Goal: Task Accomplishment & Management: Manage account settings

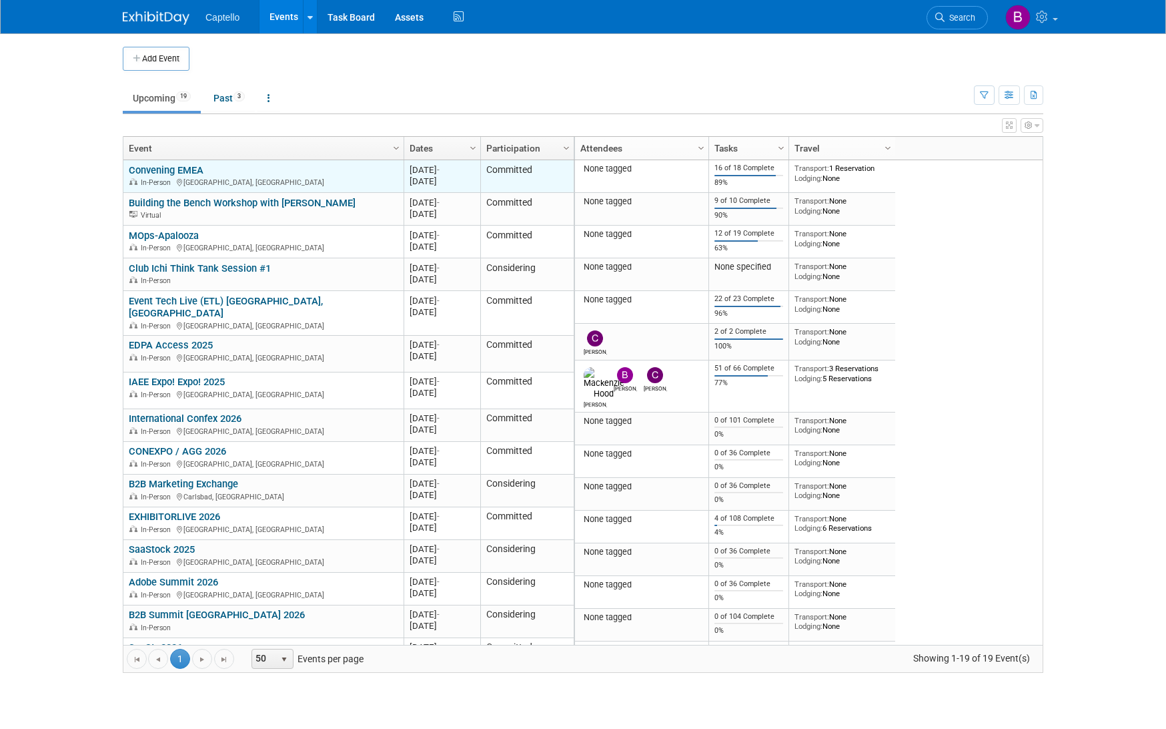
click at [182, 169] on link "Convening EMEA" at bounding box center [166, 170] width 75 height 12
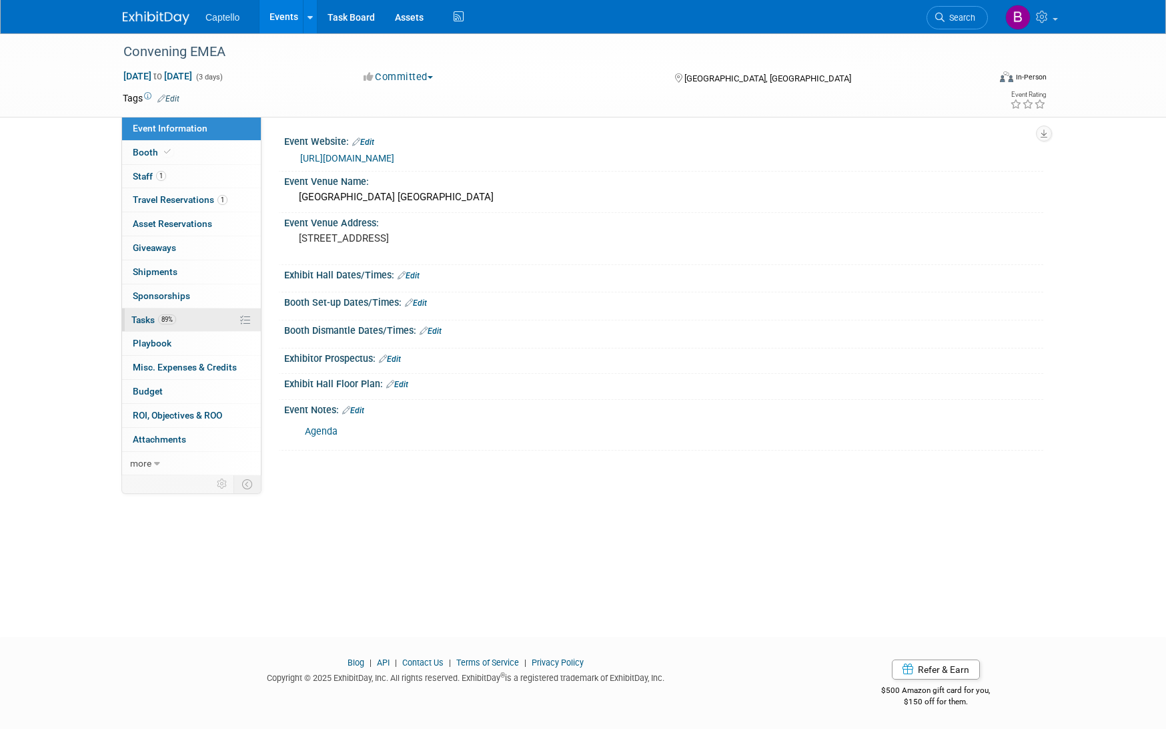
click at [150, 314] on span "Tasks 89%" at bounding box center [153, 319] width 45 height 11
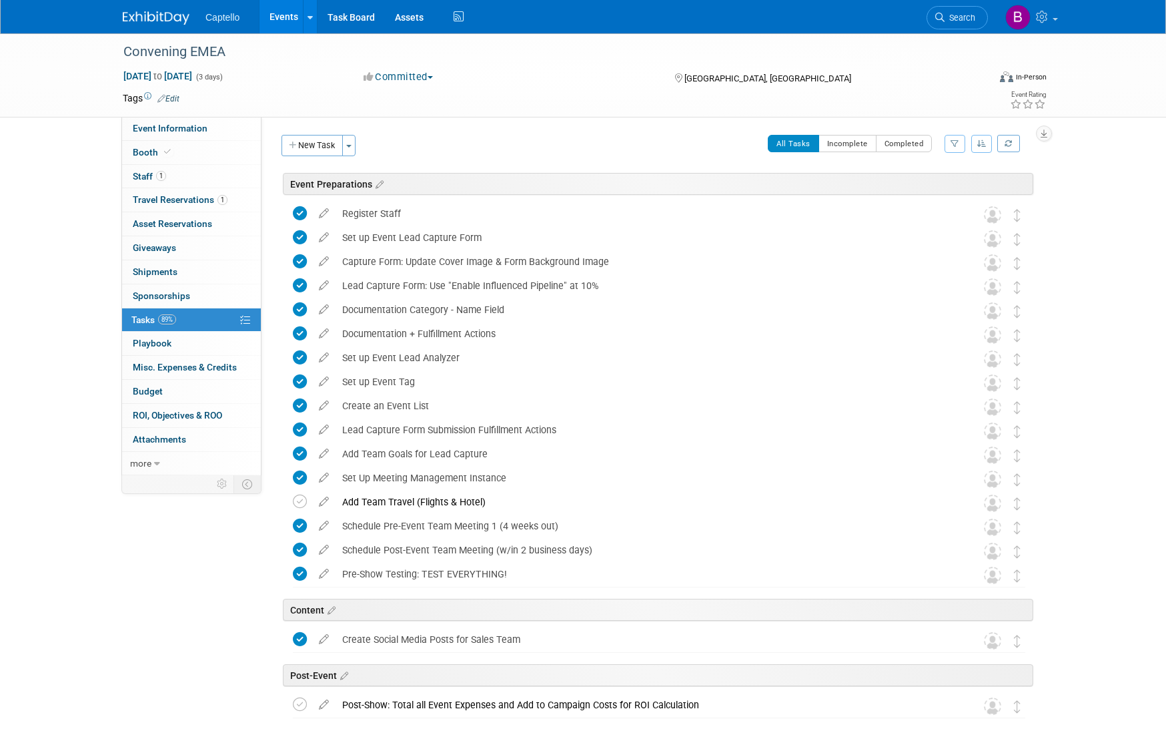
click at [238, 15] on span "Captello" at bounding box center [222, 17] width 34 height 11
click at [280, 17] on link "Events" at bounding box center [284, 16] width 49 height 33
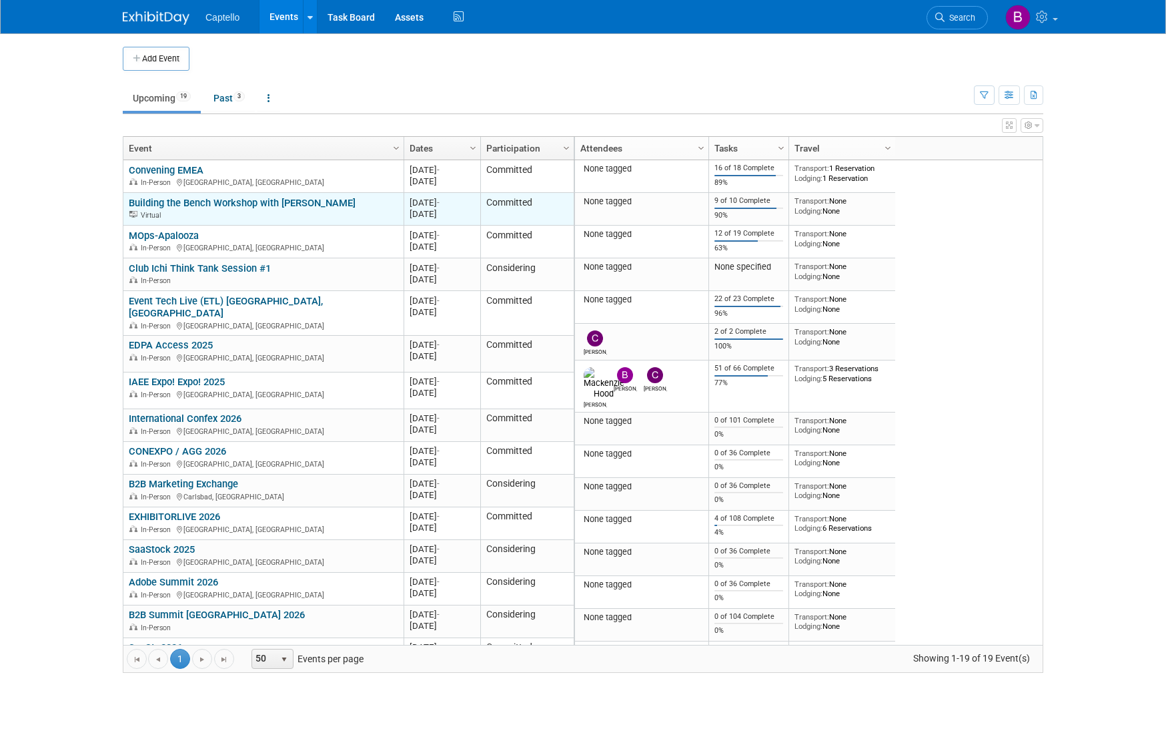
click at [253, 205] on link "Building the Bench Workshop with [PERSON_NAME]" at bounding box center [242, 203] width 227 height 12
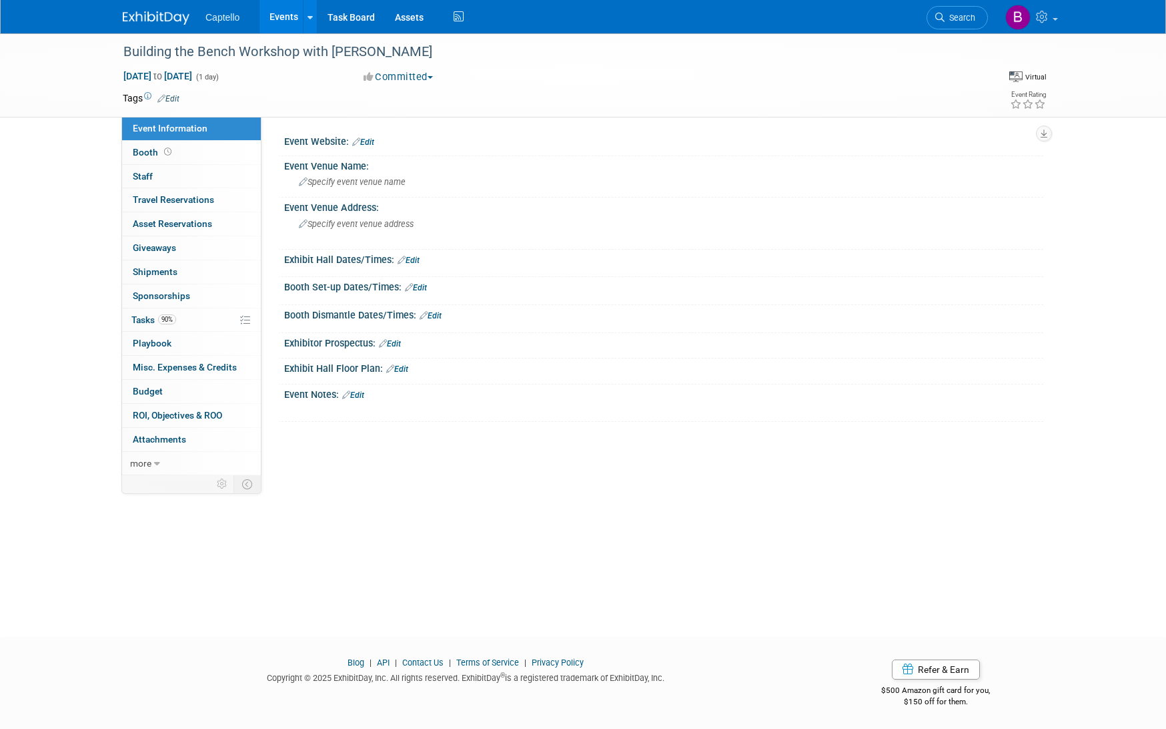
click at [419, 77] on button "Committed" at bounding box center [398, 77] width 79 height 14
click at [410, 133] on link "Not Going" at bounding box center [412, 136] width 105 height 19
click at [155, 314] on span "Tasks 90%" at bounding box center [153, 319] width 45 height 11
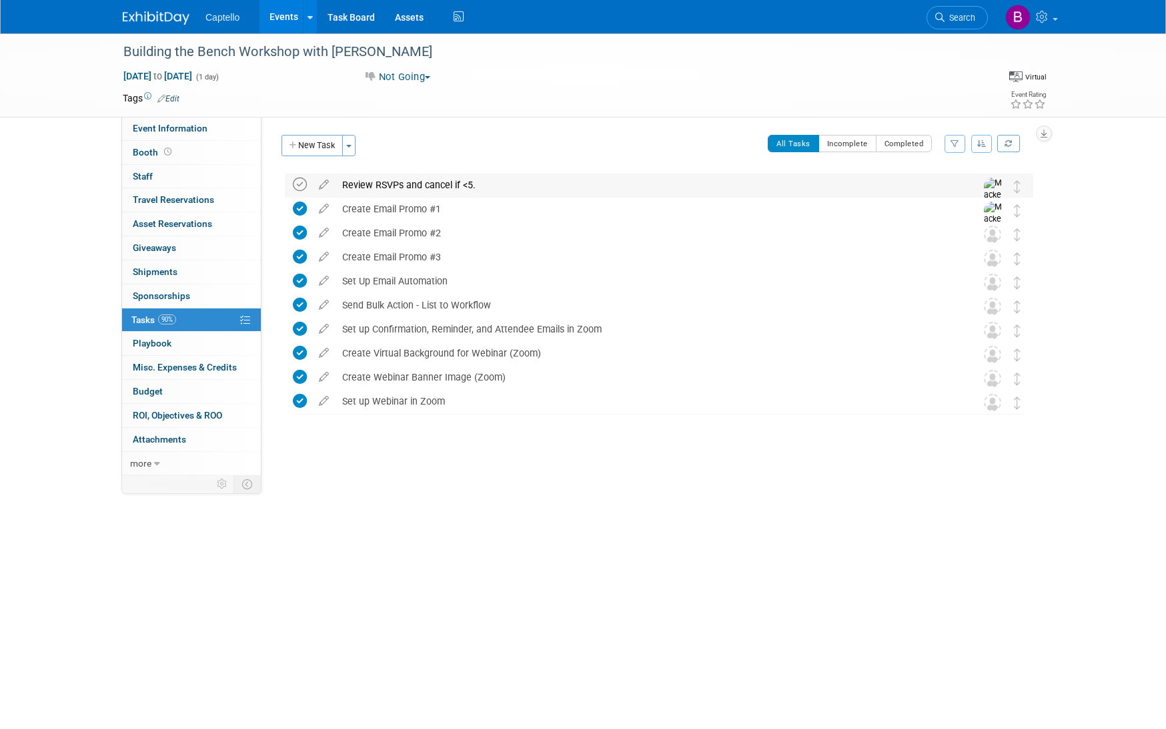
click at [304, 181] on icon at bounding box center [300, 184] width 14 height 14
click at [289, 15] on link "Events" at bounding box center [284, 16] width 49 height 33
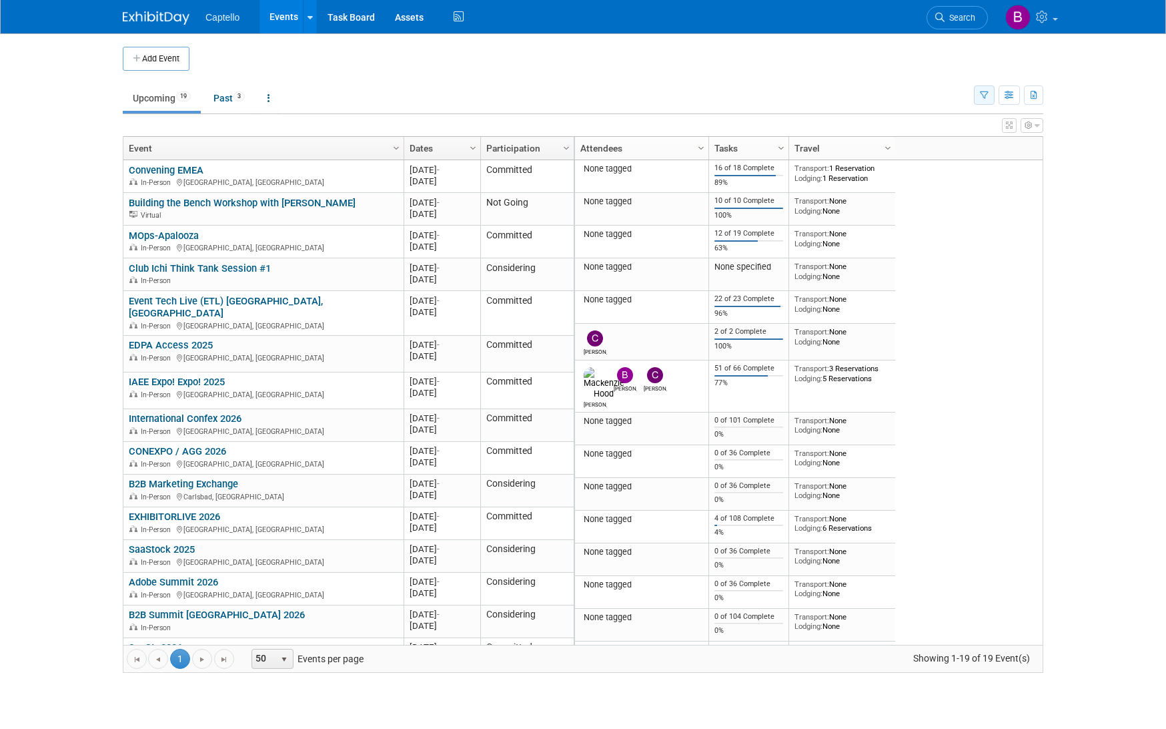
click at [987, 97] on icon "button" at bounding box center [984, 95] width 9 height 9
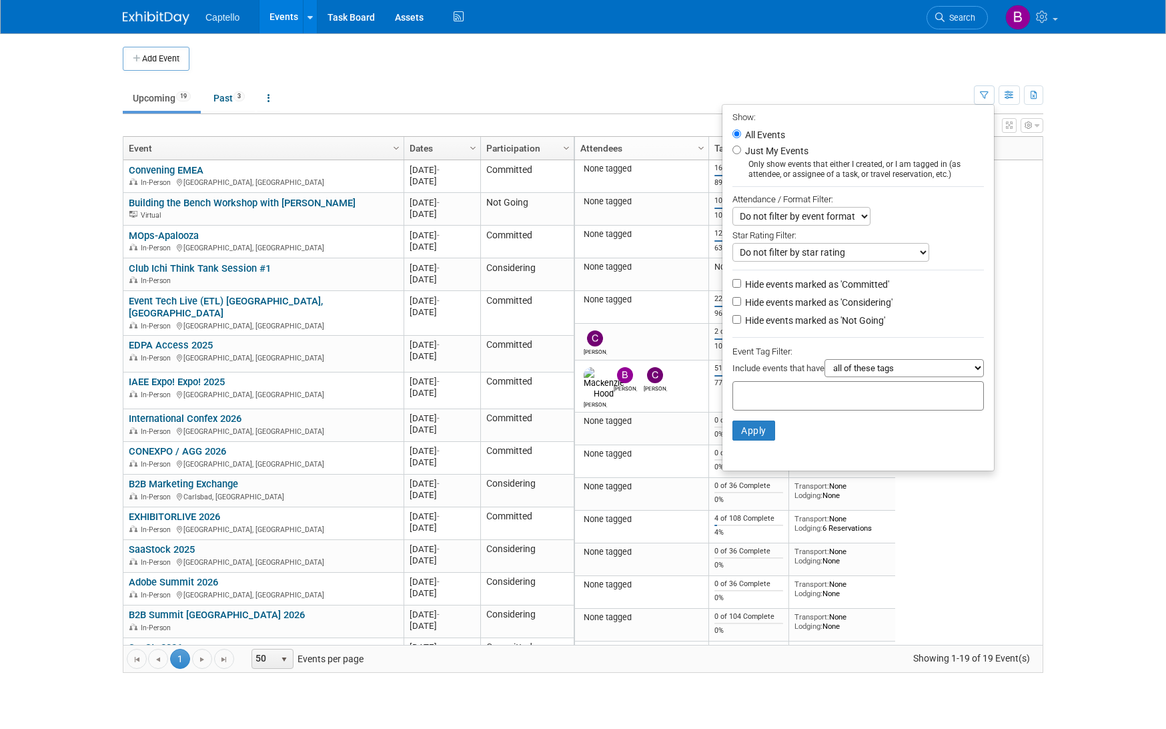
click at [904, 83] on td "Upcoming 19 Past 3 All Events 22 Past and Upcoming Grouped Annually Events grou…" at bounding box center [548, 92] width 851 height 43
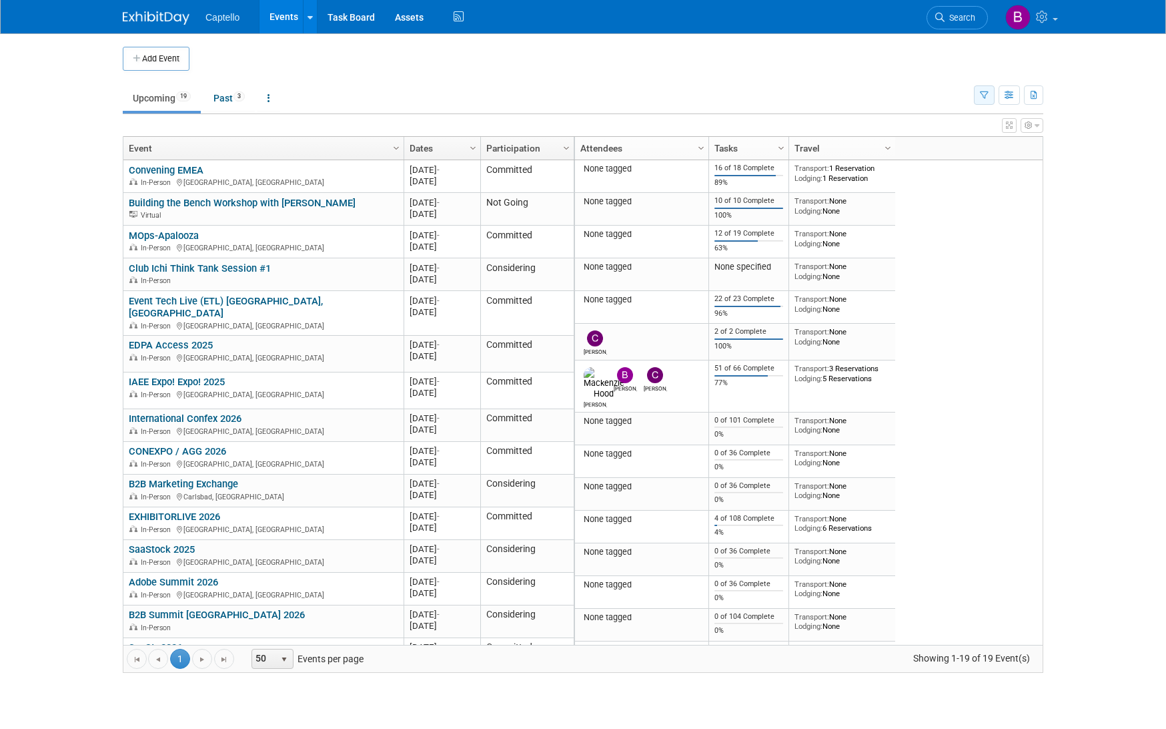
click at [986, 95] on icon "button" at bounding box center [984, 95] width 9 height 9
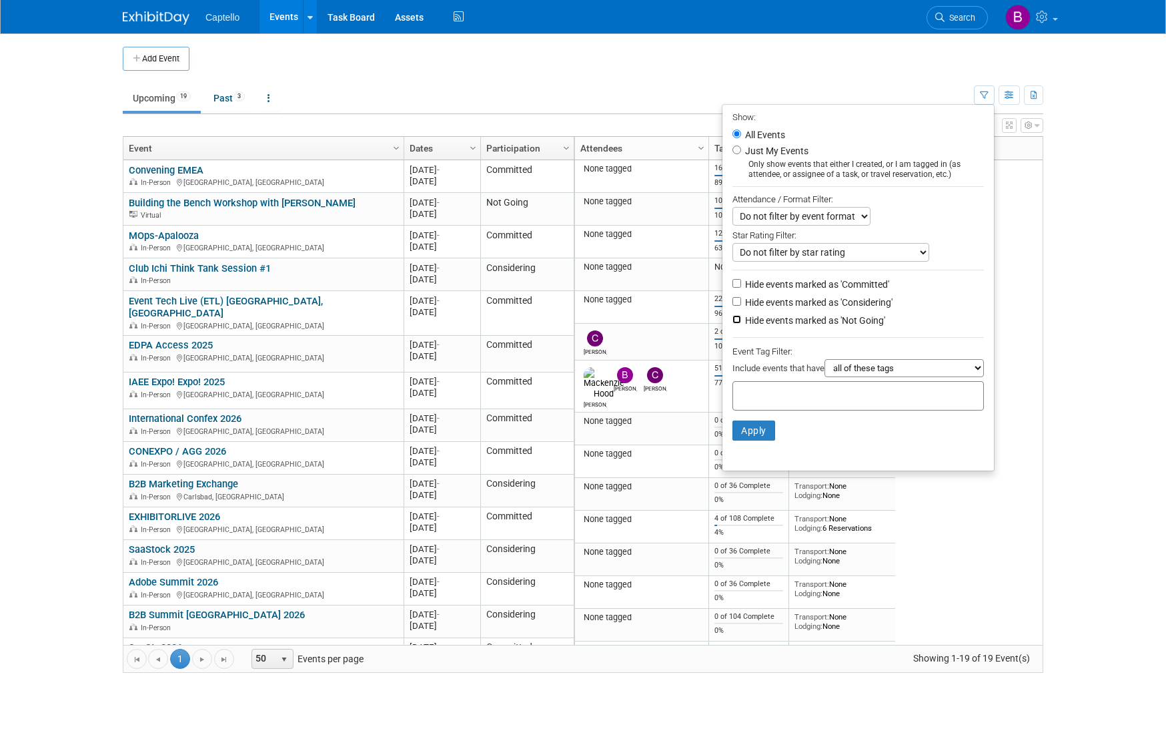
click at [733, 322] on input "Hide events marked as 'Not Going'" at bounding box center [737, 319] width 9 height 9
checkbox input "true"
click at [744, 438] on button "Apply" at bounding box center [754, 430] width 43 height 20
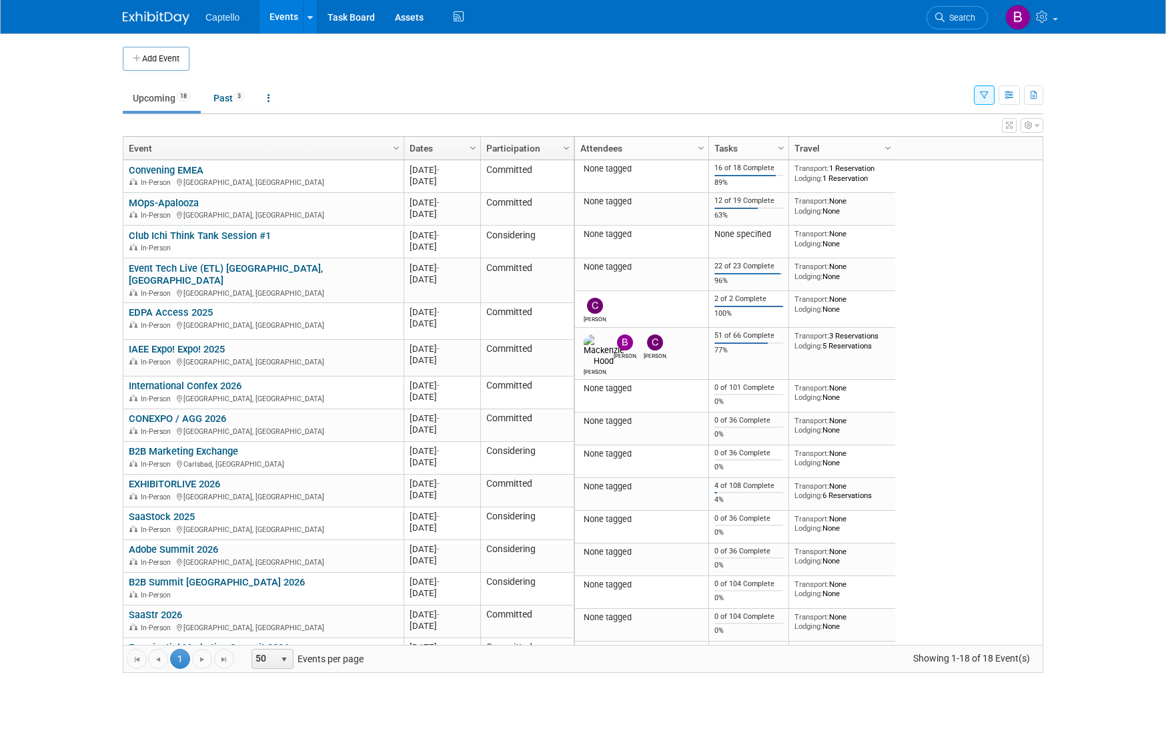
click at [703, 63] on td at bounding box center [593, 59] width 809 height 24
